Goal: Understand process/instructions

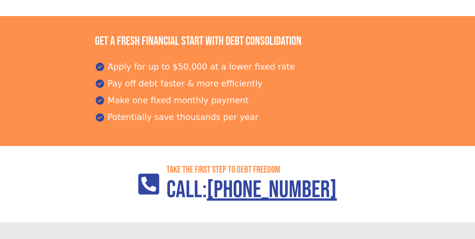
scroll to position [714, 0]
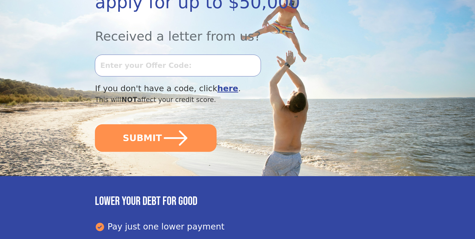
scroll to position [128, 0]
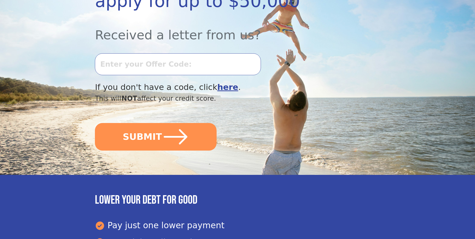
click at [217, 88] on b "here" at bounding box center [227, 87] width 21 height 10
